Goal: Information Seeking & Learning: Learn about a topic

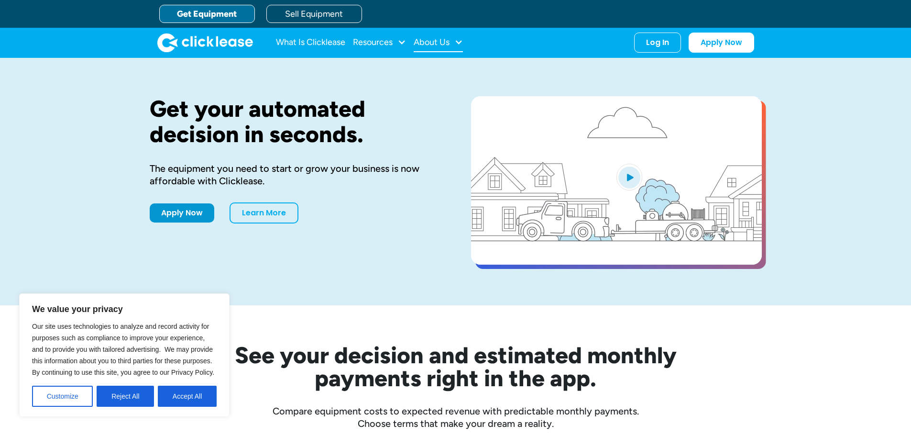
click at [431, 42] on div "About Us" at bounding box center [432, 42] width 36 height 0
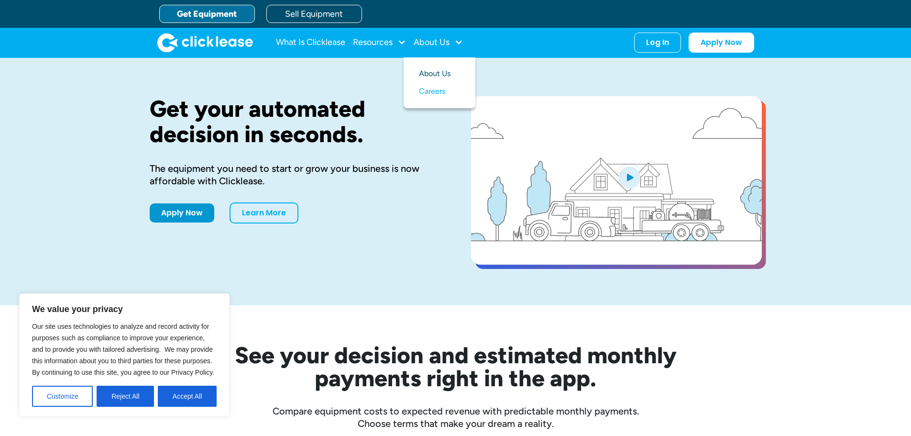
click at [438, 76] on link "About Us" at bounding box center [439, 74] width 41 height 18
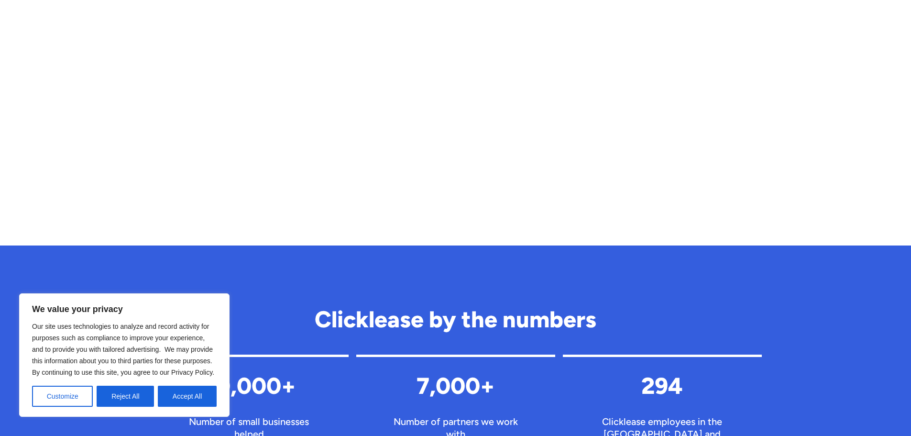
scroll to position [717, 0]
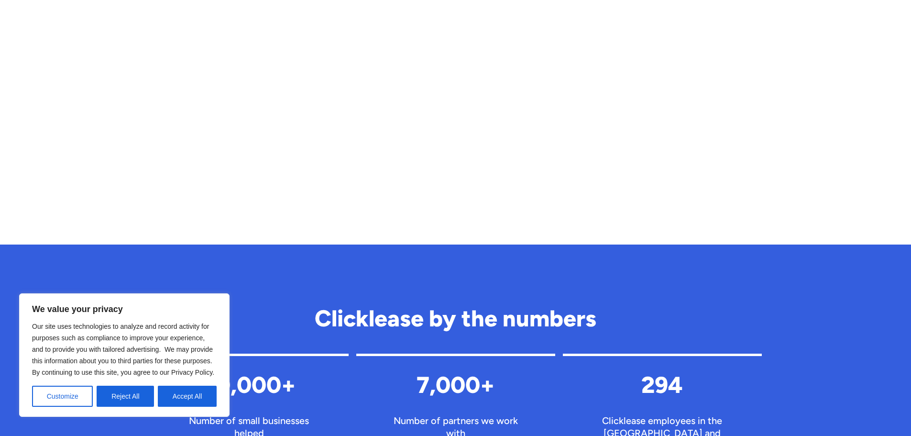
click at [121, 395] on button "Reject All" at bounding box center [125, 395] width 57 height 21
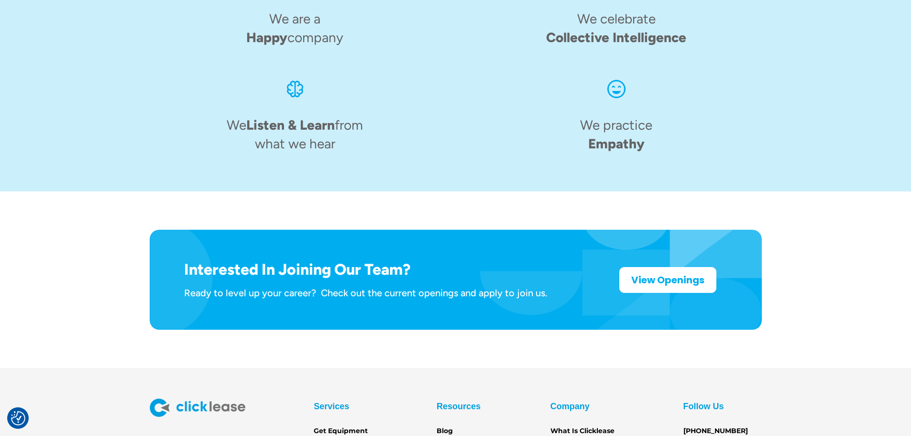
scroll to position [1488, 0]
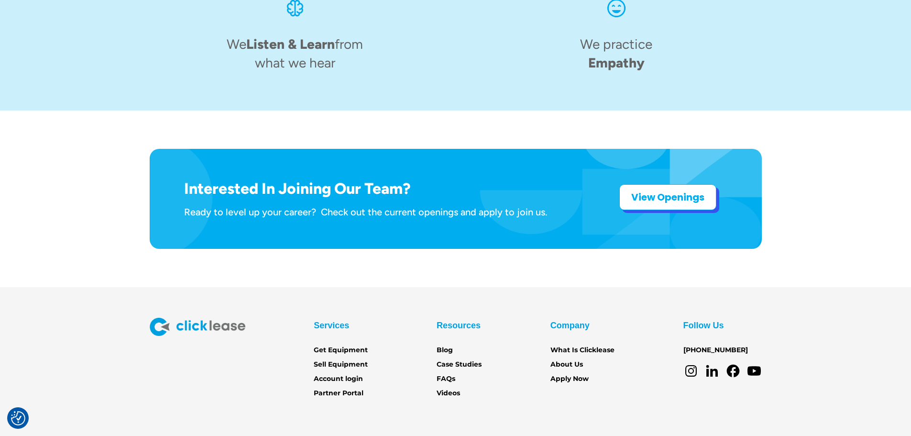
click at [654, 190] on strong "View Openings" at bounding box center [667, 196] width 73 height 13
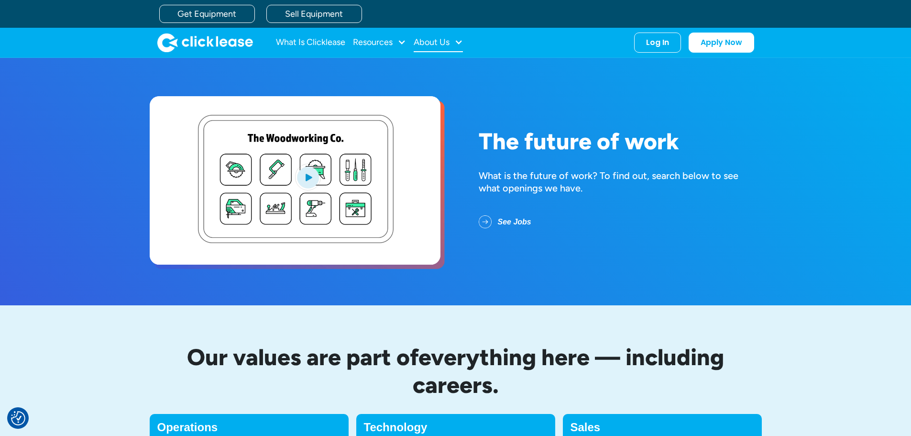
click at [433, 42] on div "About Us" at bounding box center [432, 42] width 36 height 0
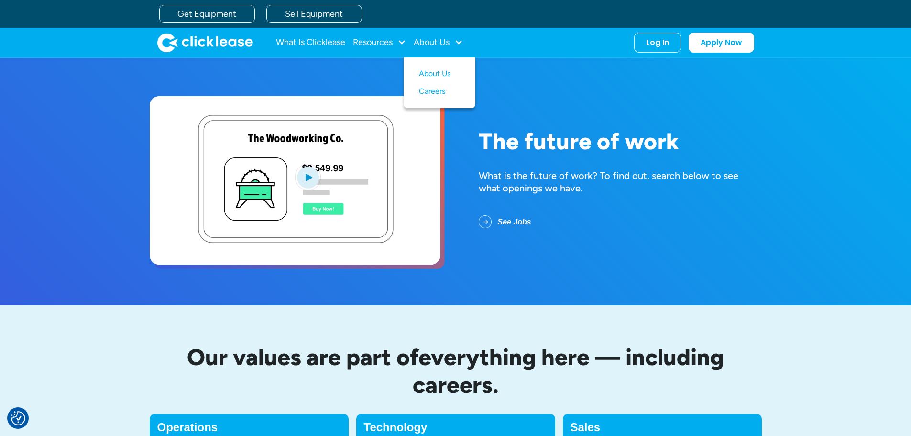
click at [444, 54] on div "What Is Clicklease Resources Blog Case Studies Videos FAQs About Us About Us Ca…" at bounding box center [455, 43] width 597 height 30
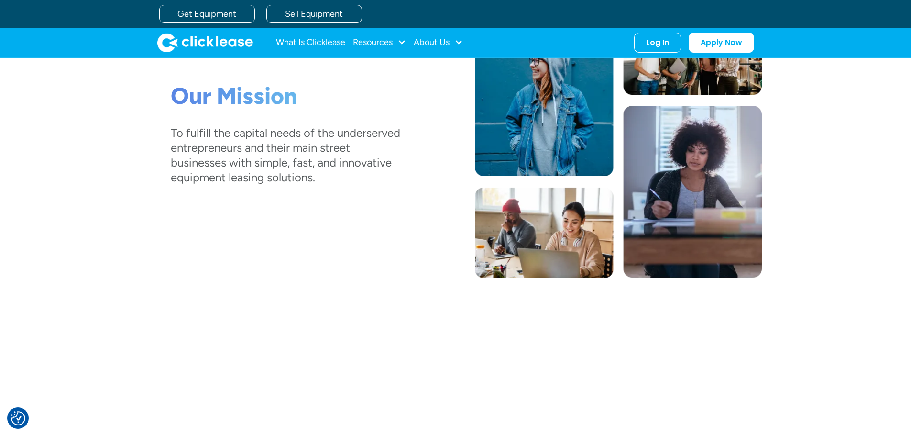
scroll to position [6, 0]
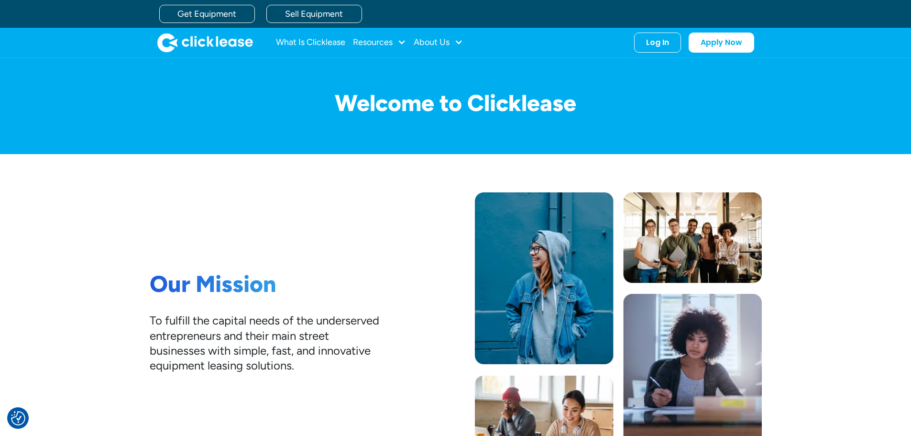
click at [691, 229] on img at bounding box center [618, 328] width 287 height 273
click at [676, 229] on img at bounding box center [618, 328] width 287 height 273
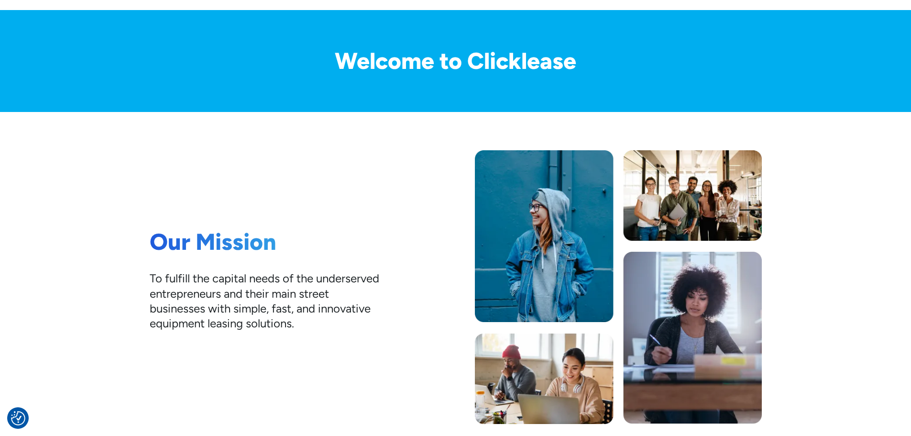
scroll to position [0, 0]
